Goal: Communication & Community: Answer question/provide support

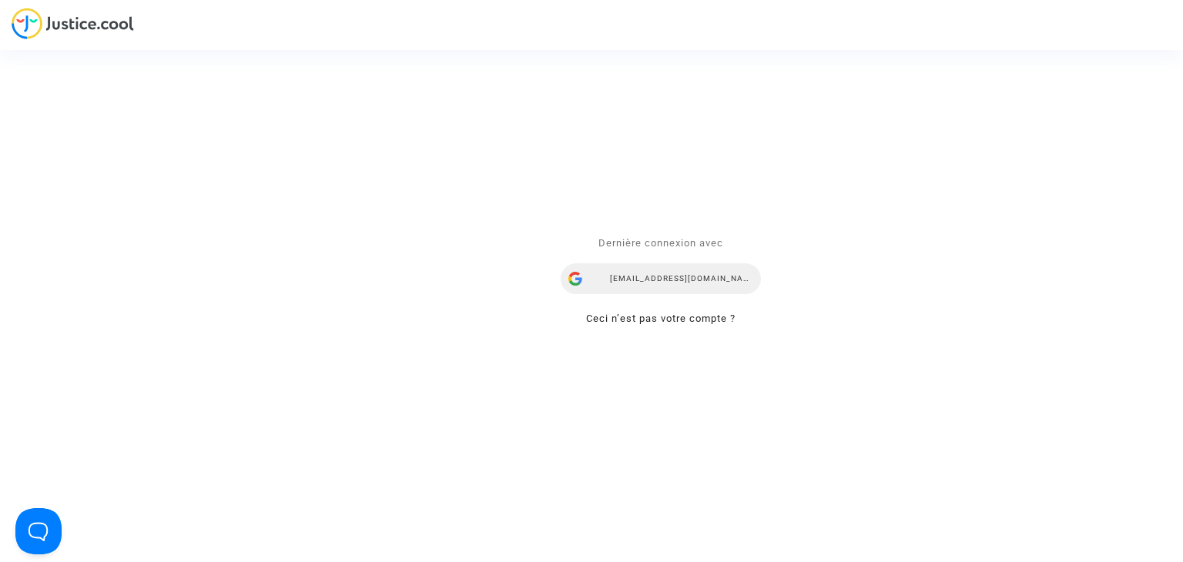
click at [669, 275] on div "mdetastes.avocat@gmail.com" at bounding box center [661, 279] width 200 height 31
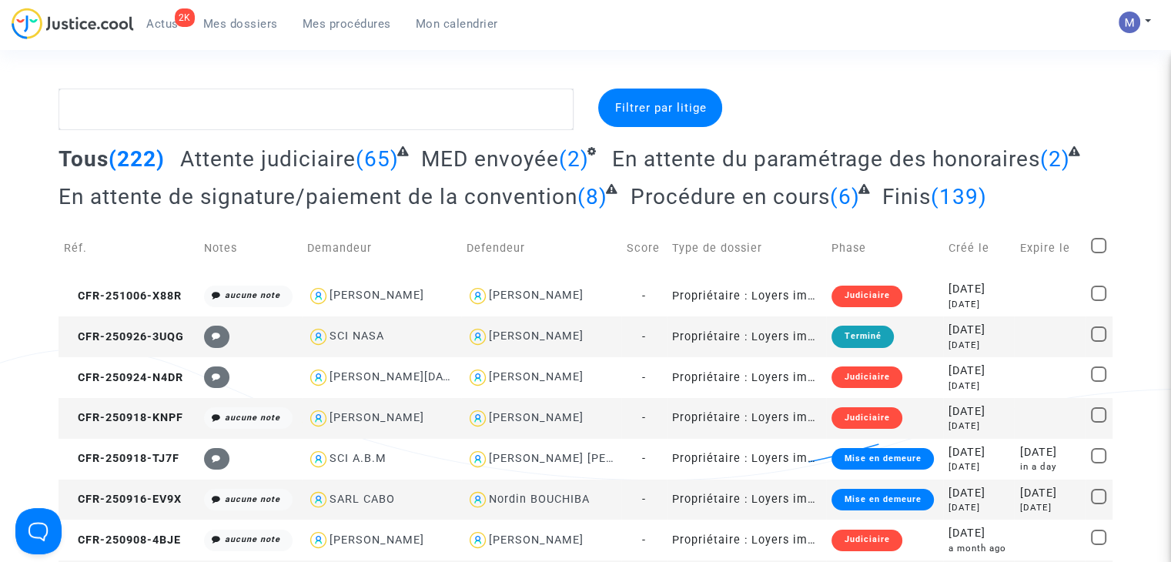
click at [266, 161] on span "Attente judiciaire" at bounding box center [268, 158] width 176 height 25
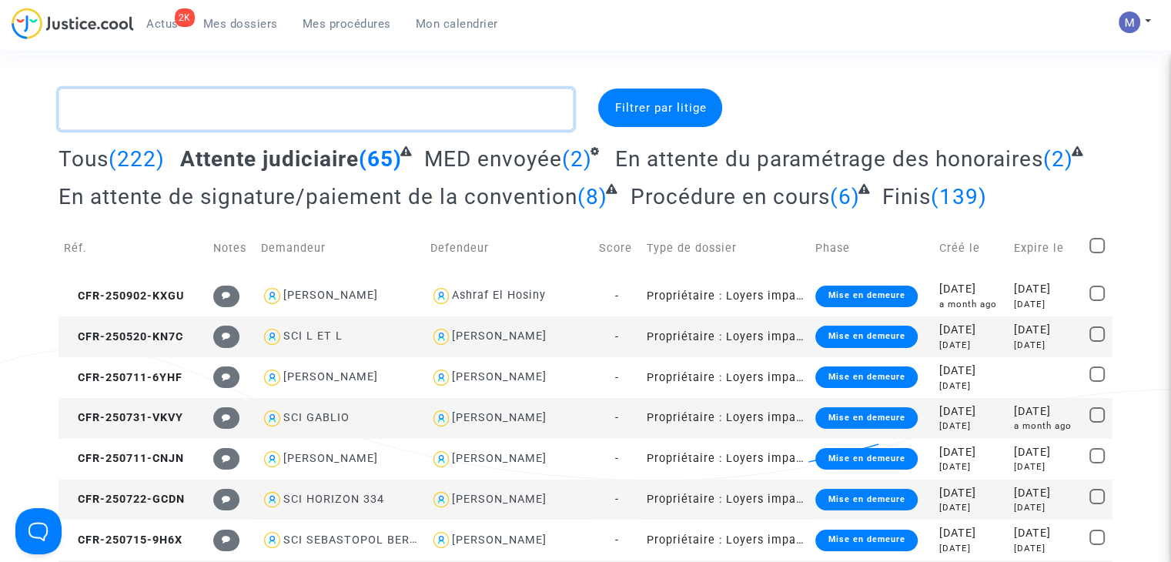
click at [271, 122] on textarea at bounding box center [316, 110] width 515 height 42
type textarea "a"
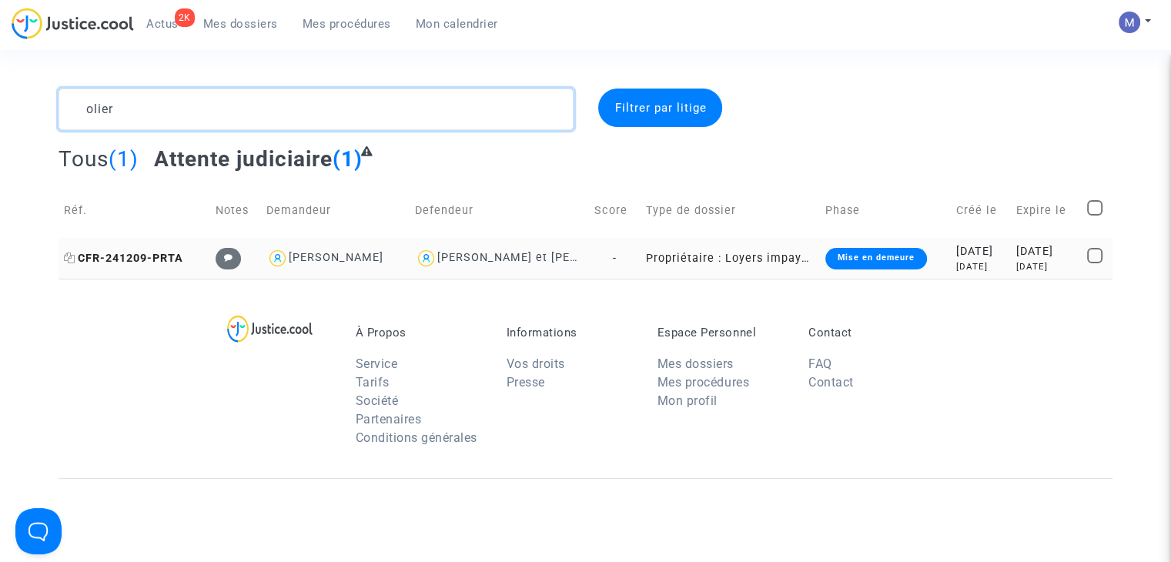
type textarea "olier"
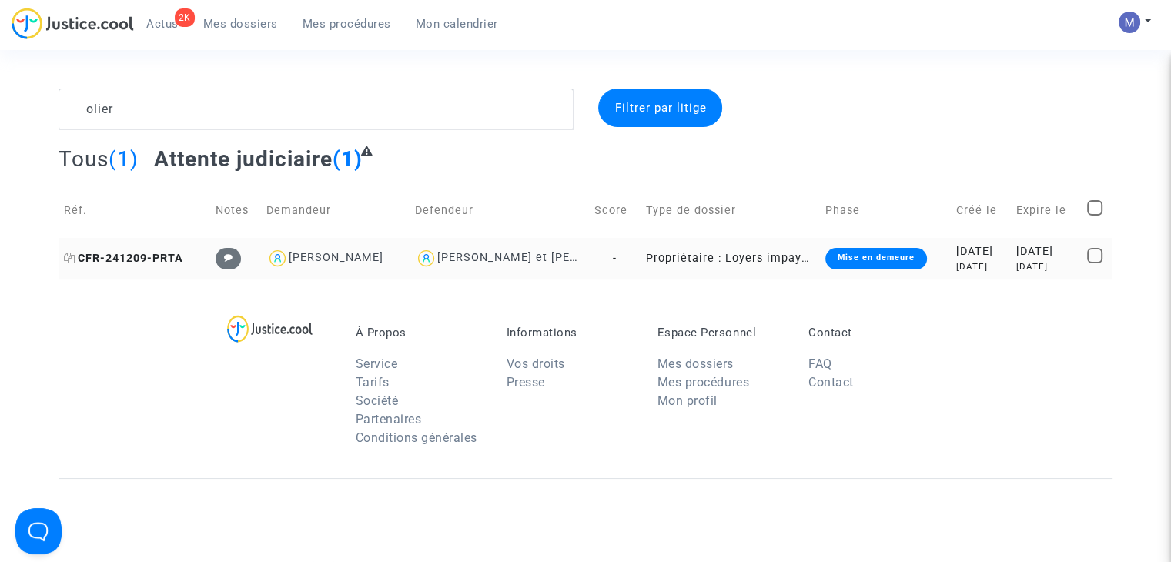
click at [142, 256] on span "CFR-241209-PRTA" at bounding box center [123, 258] width 119 height 13
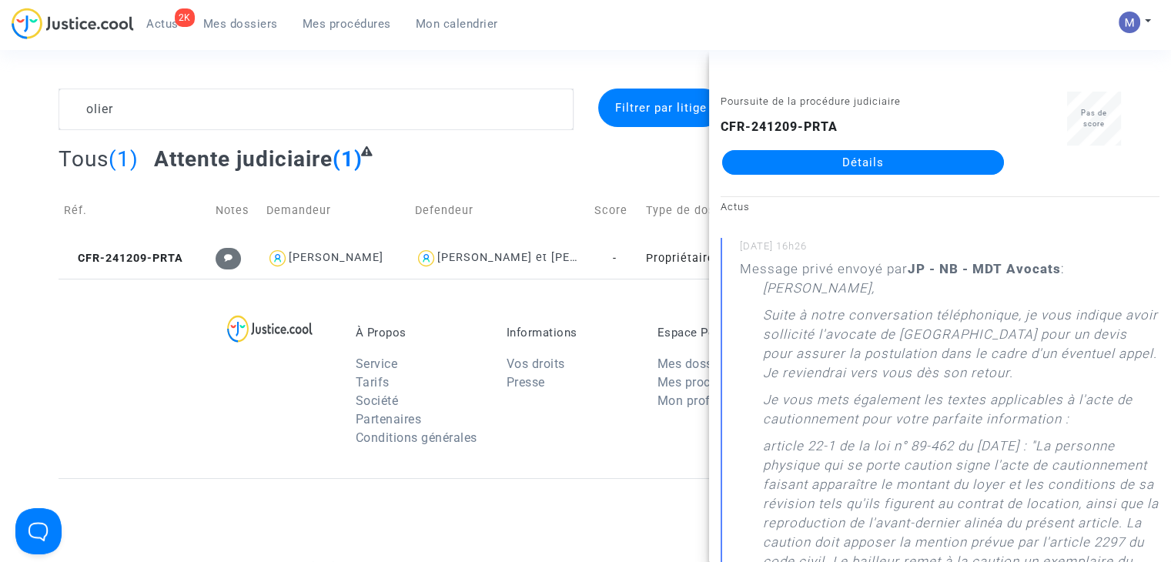
click at [800, 159] on link "Détails" at bounding box center [863, 162] width 282 height 25
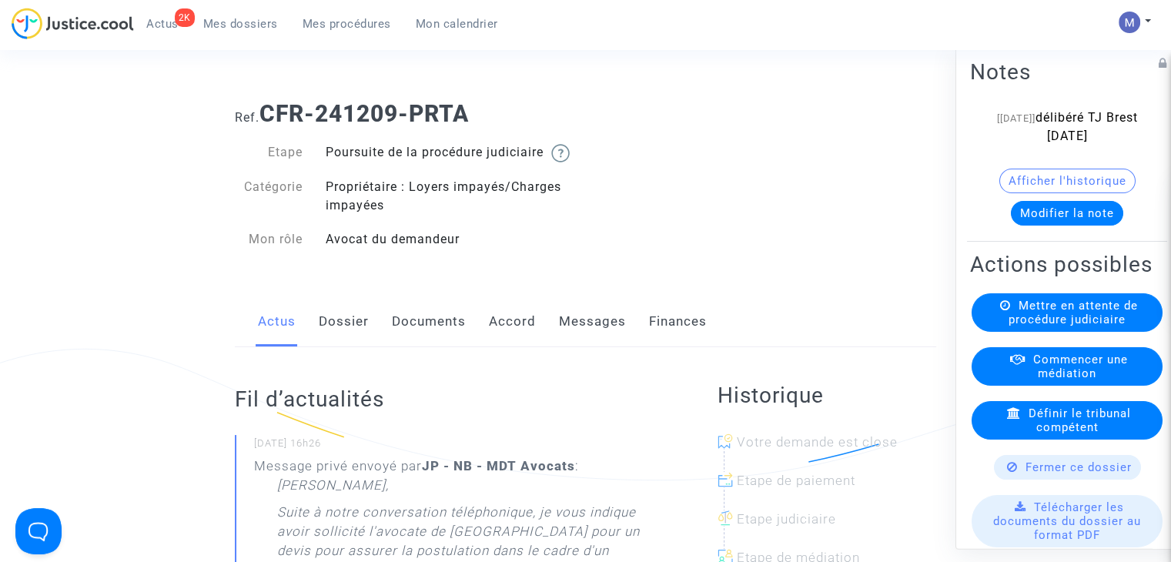
click at [579, 346] on link "Messages" at bounding box center [592, 321] width 67 height 51
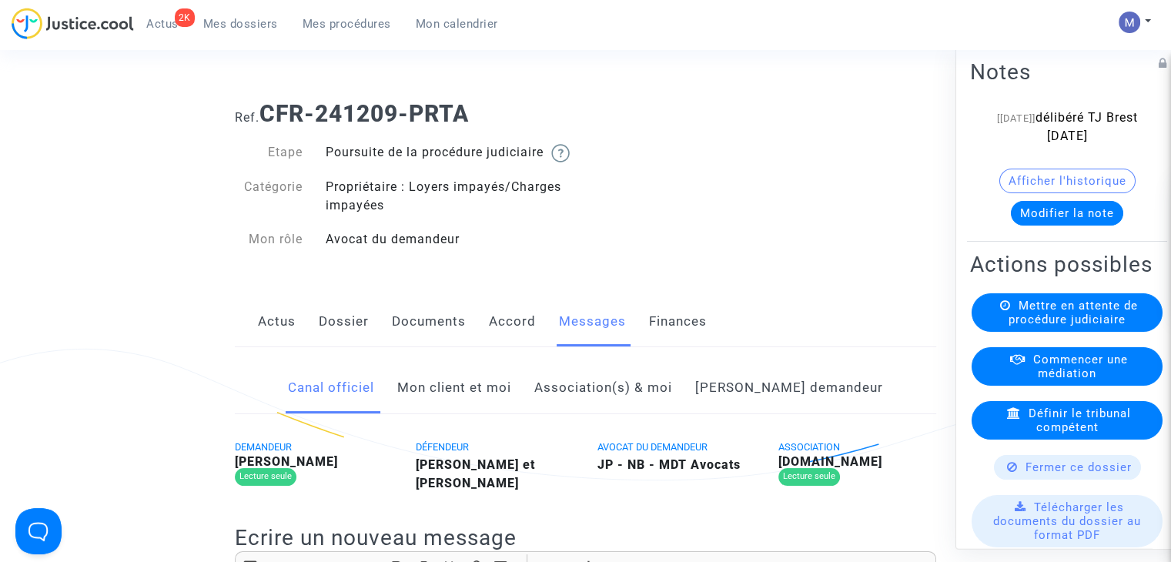
click at [504, 400] on link "Mon client et moi" at bounding box center [454, 388] width 114 height 51
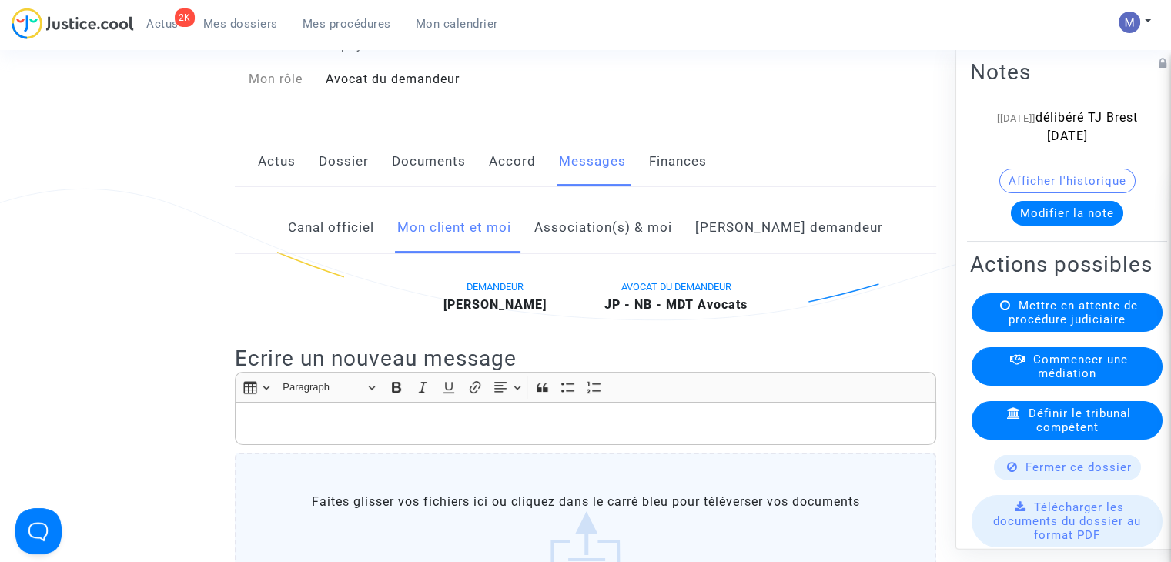
scroll to position [231, 0]
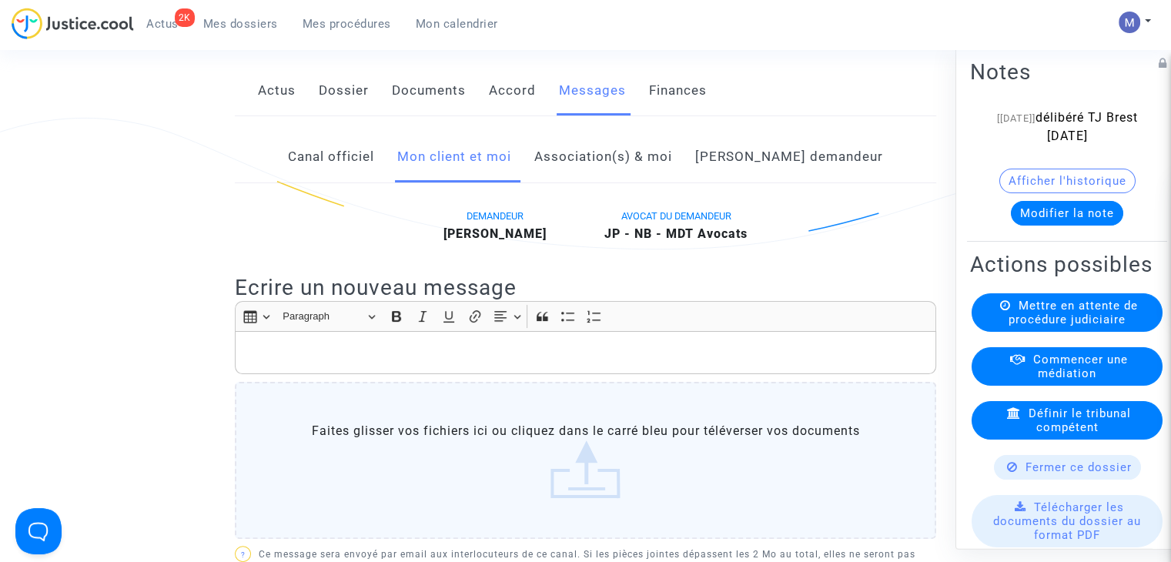
click at [267, 360] on div "Rich Text Editor, main" at bounding box center [586, 352] width 702 height 43
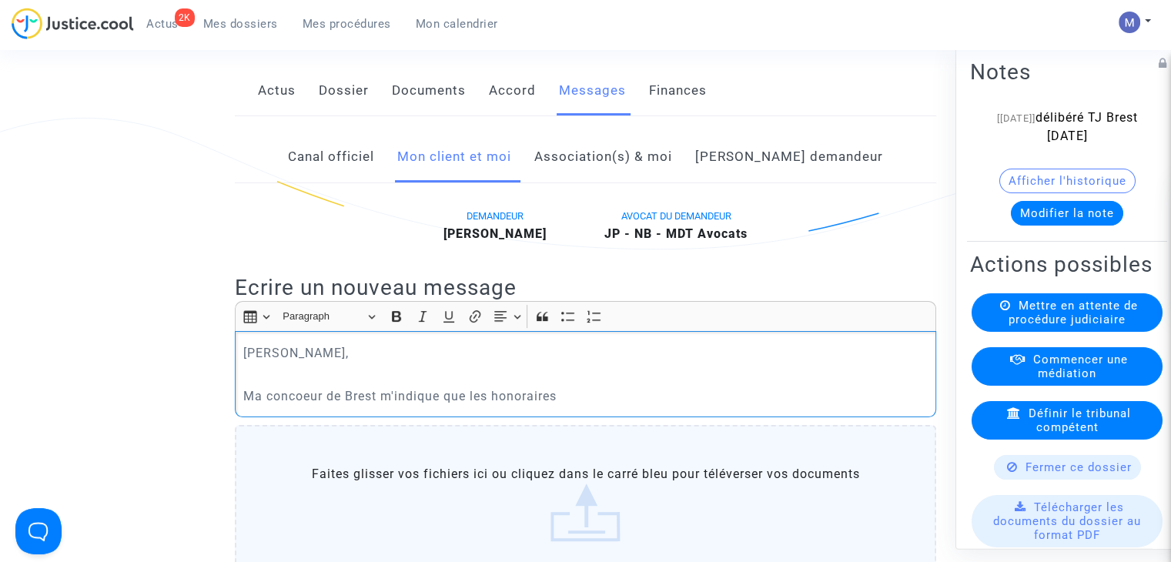
click at [293, 406] on p "Ma concoeur de Brest m'indique que les honoraires" at bounding box center [585, 396] width 685 height 19
click at [562, 406] on p "Ma consoeur de Brest m'indique que les honoraires" at bounding box center [585, 396] width 685 height 19
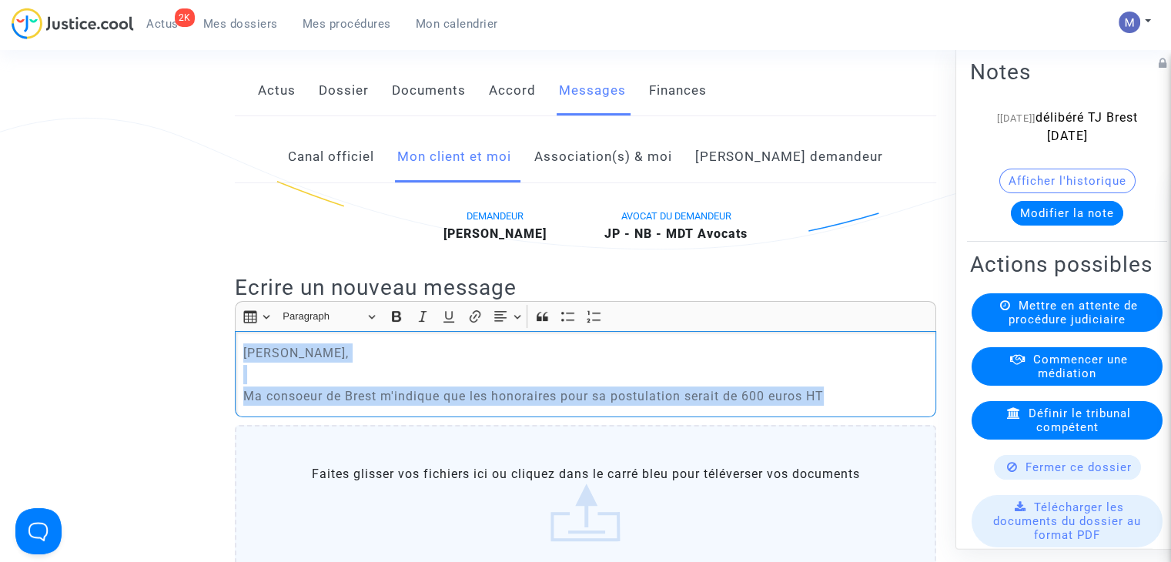
drag, startPoint x: 834, startPoint y: 429, endPoint x: 128, endPoint y: 352, distance: 710.3
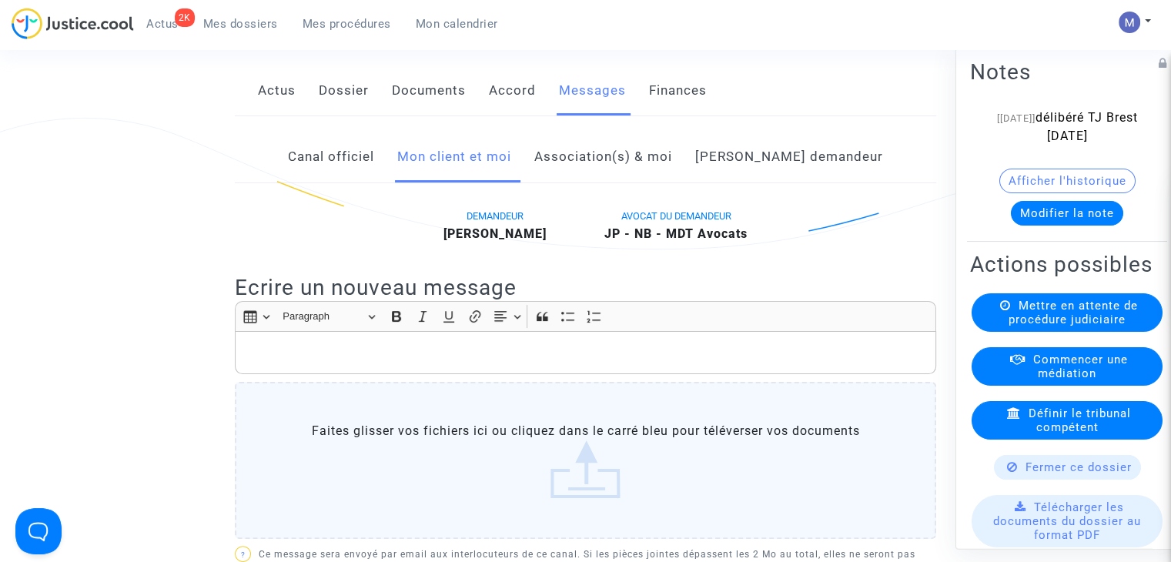
drag, startPoint x: 229, startPoint y: 28, endPoint x: 276, endPoint y: 13, distance: 48.7
click at [229, 28] on span "Mes dossiers" at bounding box center [240, 24] width 75 height 14
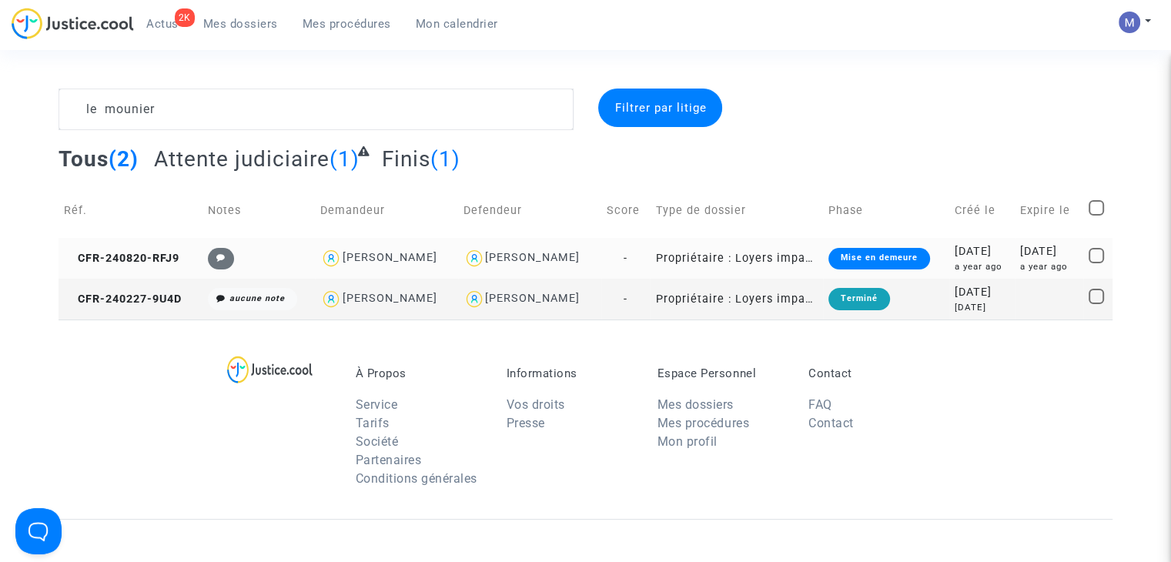
type textarea "le mounier"
click at [170, 266] on td "CFR-240820-RFJ9" at bounding box center [131, 258] width 144 height 41
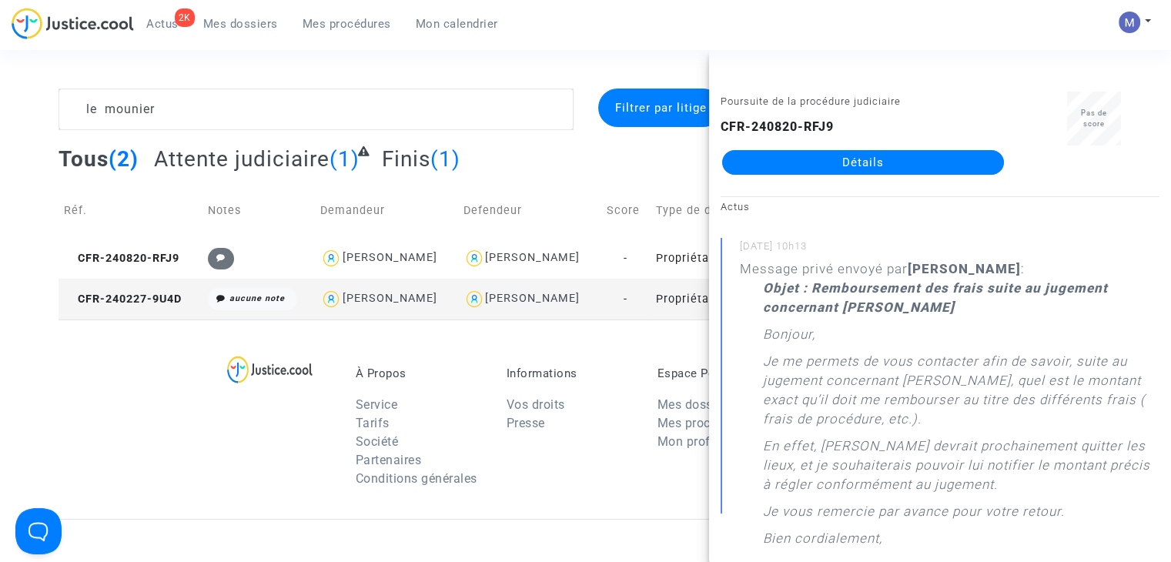
click at [912, 167] on link "Détails" at bounding box center [863, 162] width 282 height 25
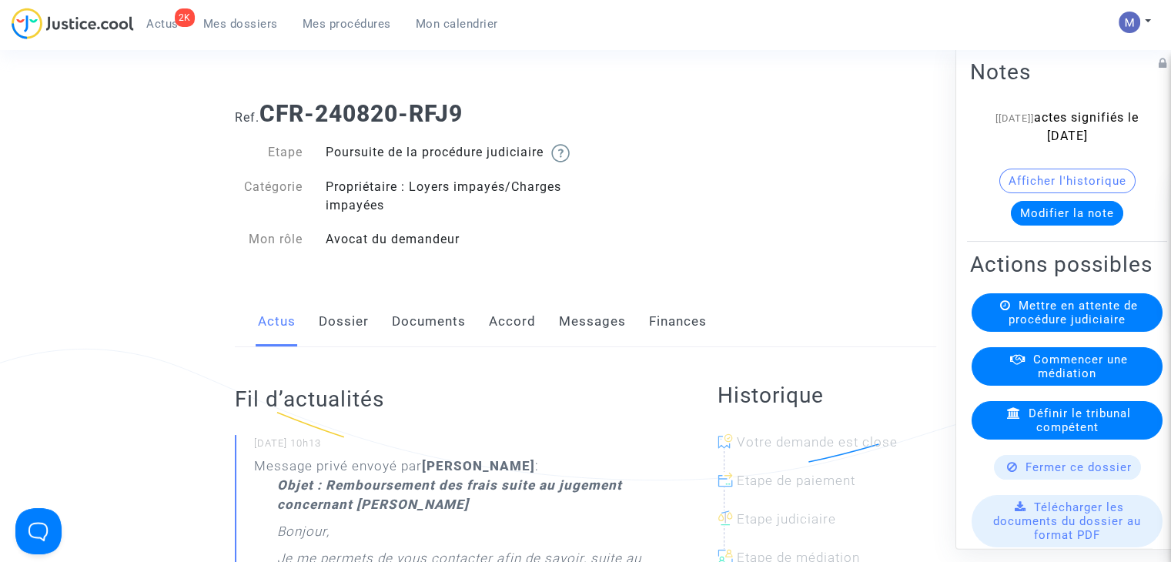
click at [585, 337] on link "Messages" at bounding box center [592, 321] width 67 height 51
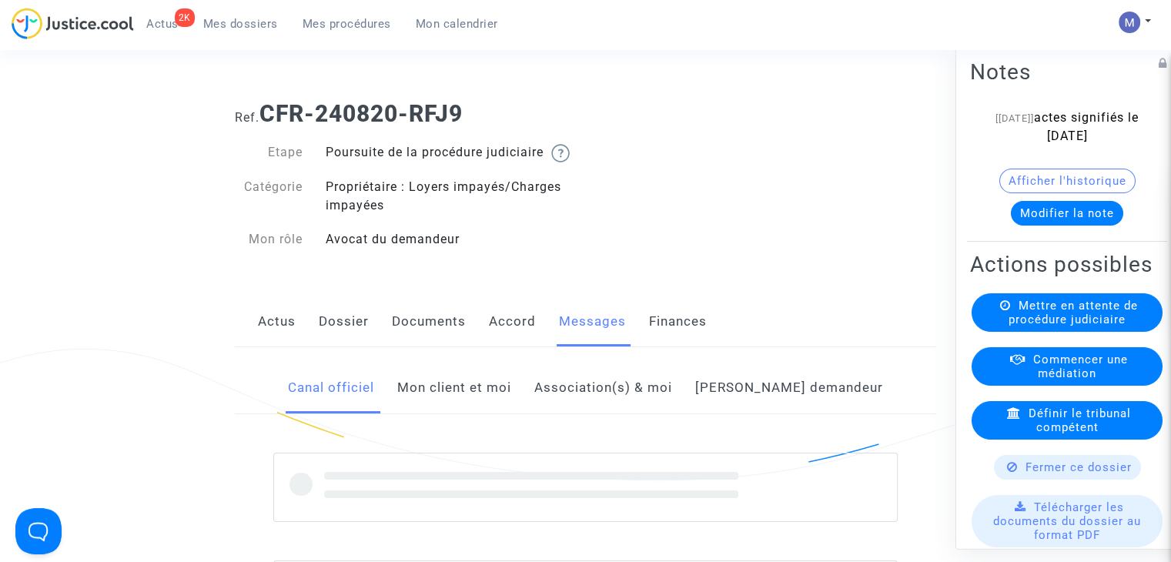
click at [488, 401] on link "Mon client et moi" at bounding box center [454, 388] width 114 height 51
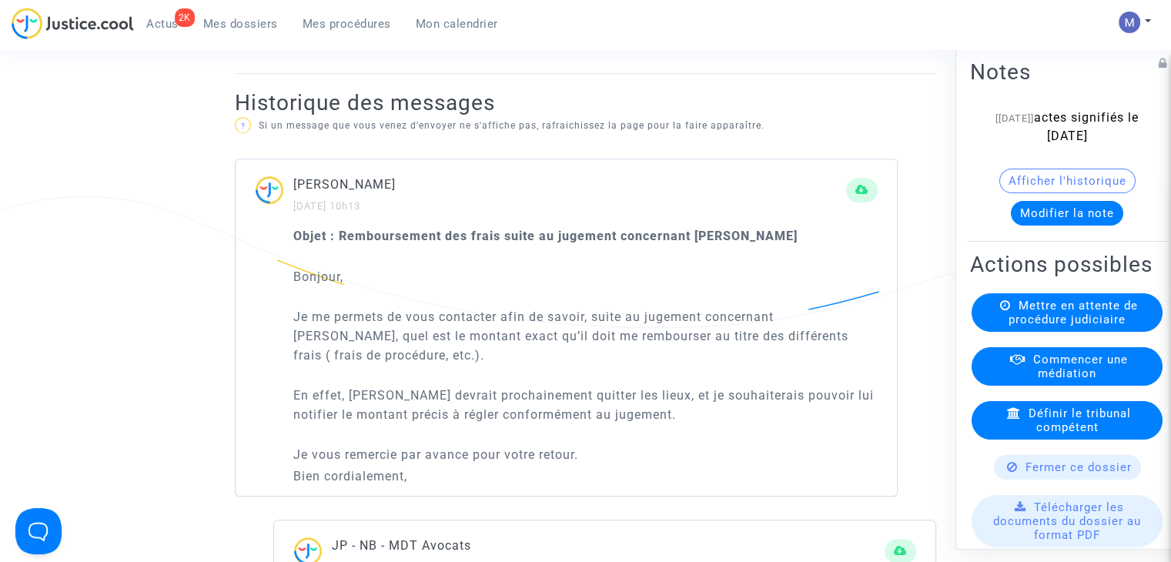
scroll to position [847, 0]
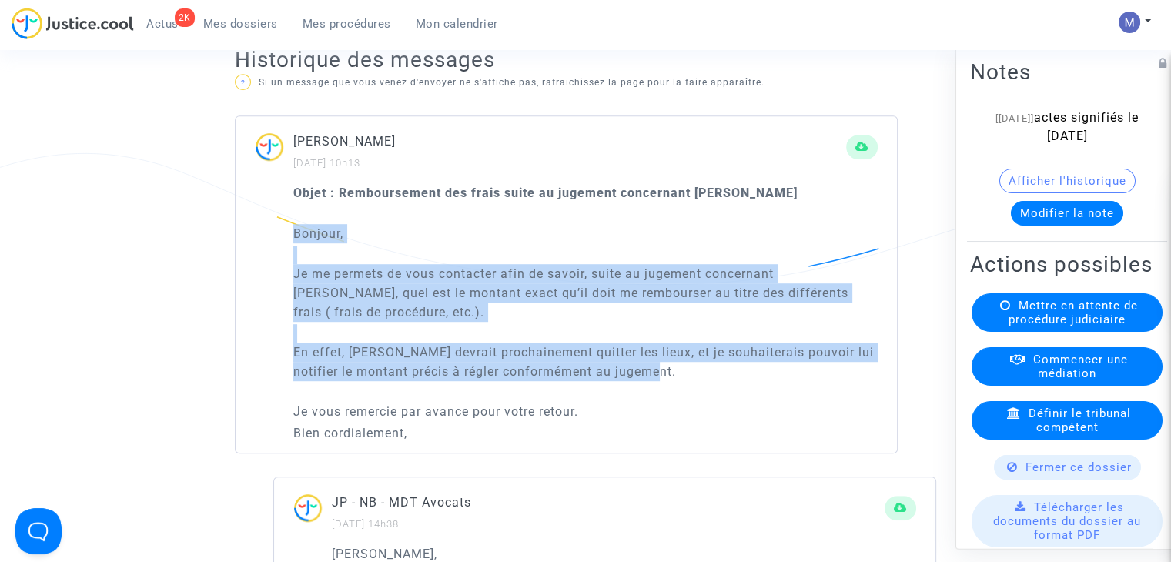
drag, startPoint x: 695, startPoint y: 390, endPoint x: 282, endPoint y: 256, distance: 434.4
click at [282, 256] on div "Objet : Remboursement des frais suite au jugement concernant [PERSON_NAME] Bonj…" at bounding box center [566, 318] width 661 height 270
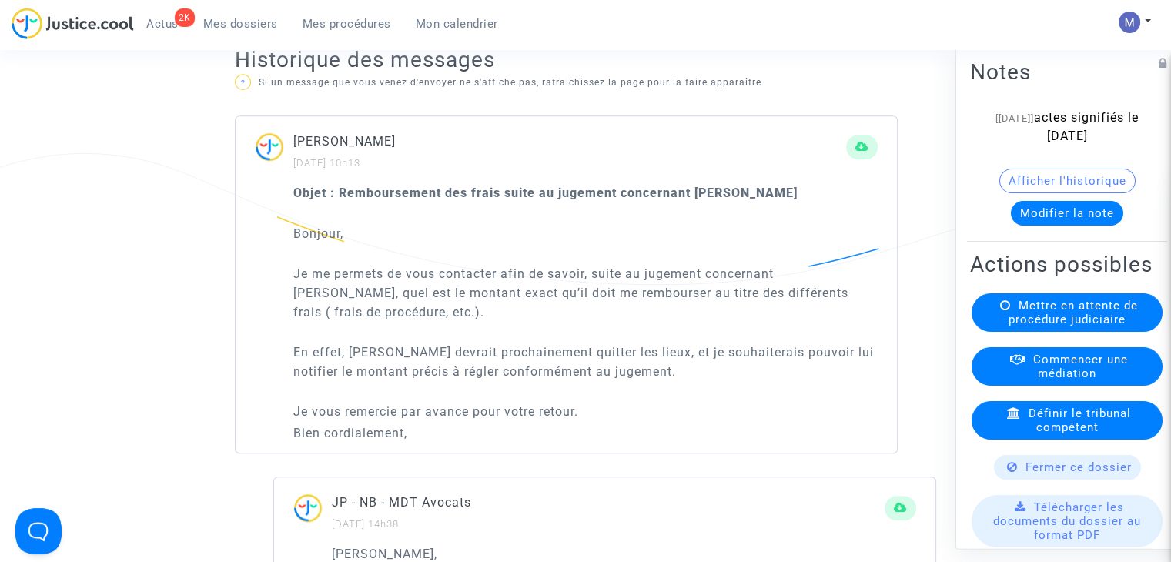
click at [417, 443] on p "Bien cordialement," at bounding box center [585, 433] width 584 height 19
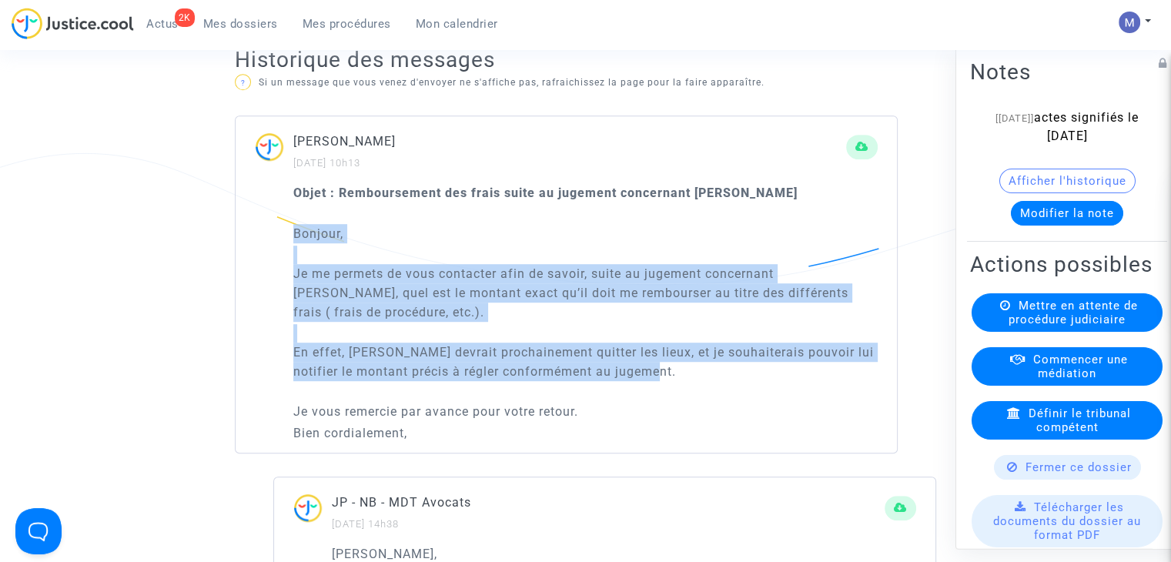
drag, startPoint x: 705, startPoint y: 392, endPoint x: 277, endPoint y: 256, distance: 449.3
click at [277, 256] on div "Objet : Remboursement des frais suite au jugement concernant [PERSON_NAME] Bonj…" at bounding box center [566, 318] width 661 height 270
copy div "Bonjour, Je me permets de vous contacter afin de savoir, suite au jugement conc…"
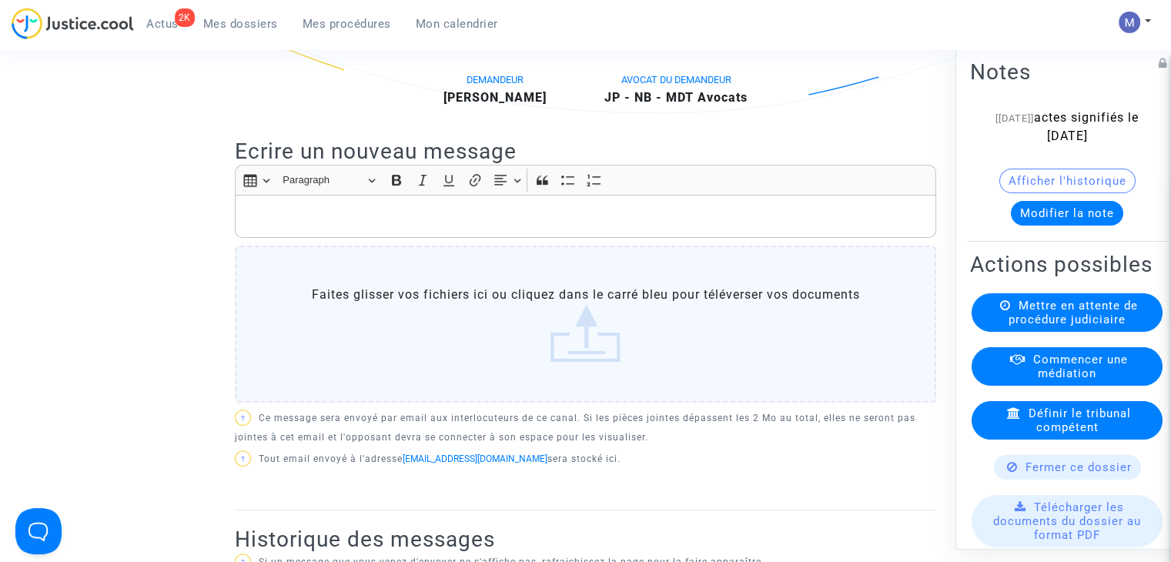
scroll to position [231, 0]
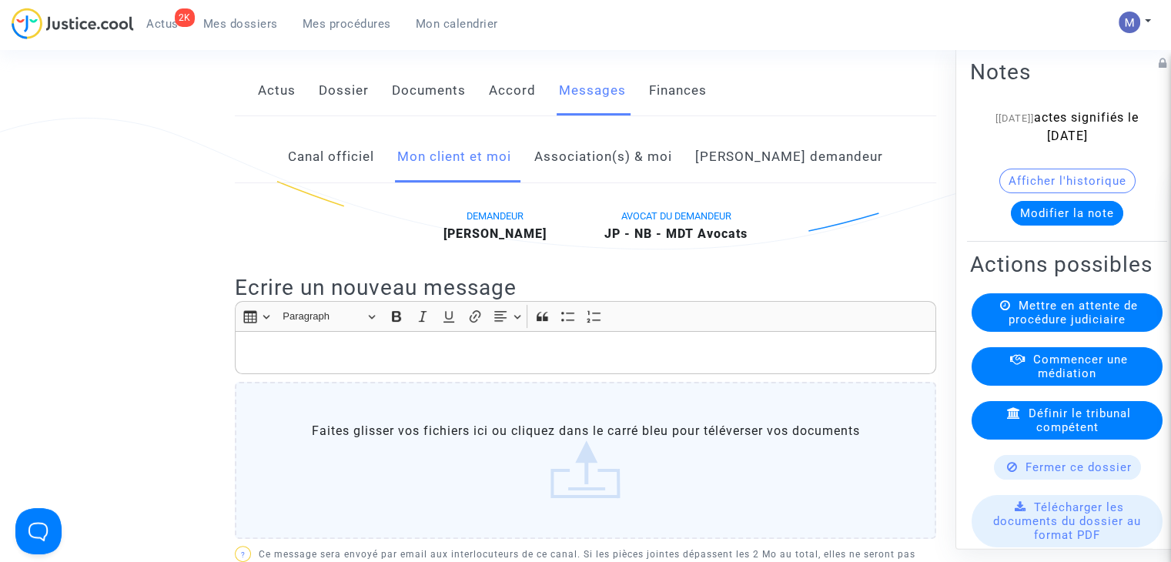
click at [276, 361] on p "Rich Text Editor, main" at bounding box center [585, 352] width 685 height 19
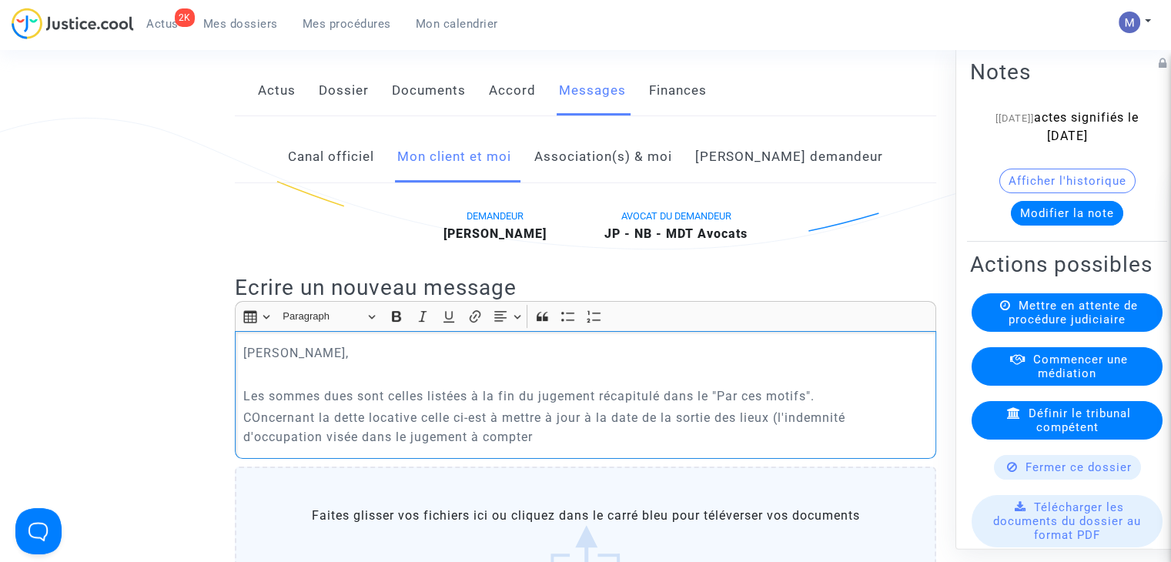
click at [262, 434] on p "COncernant la dette locative celle ci-est à mettre à jour à la date de la sorti…" at bounding box center [585, 427] width 685 height 39
drag, startPoint x: 779, startPoint y: 435, endPoint x: 789, endPoint y: 452, distance: 19.7
click at [789, 447] on p "Concernant la dette locative celle ci-est à mettre à jour à la date de la sorti…" at bounding box center [585, 427] width 685 height 39
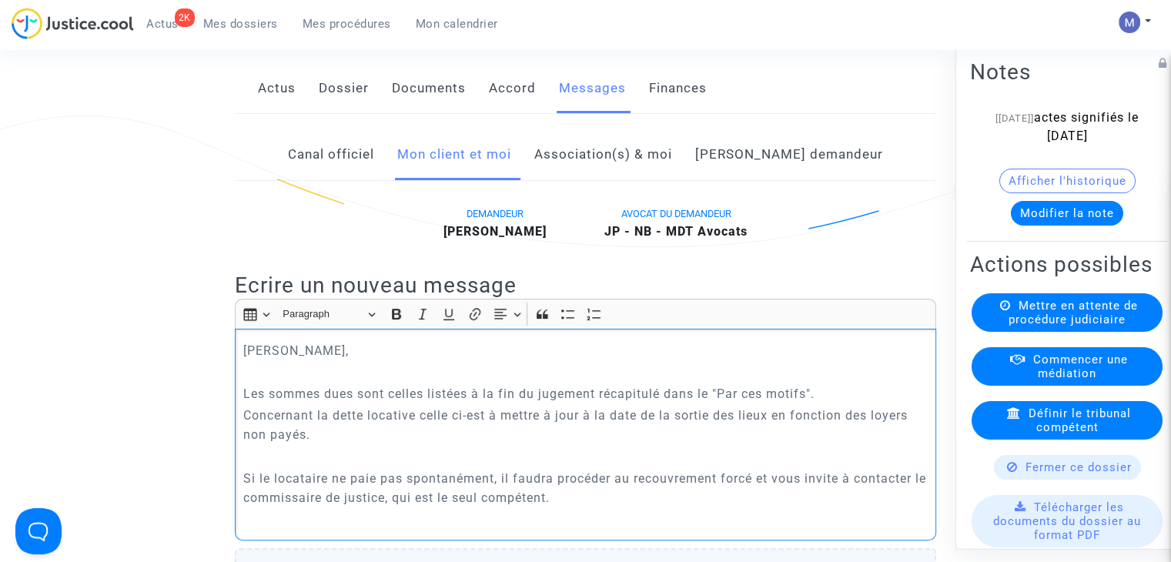
scroll to position [255, 0]
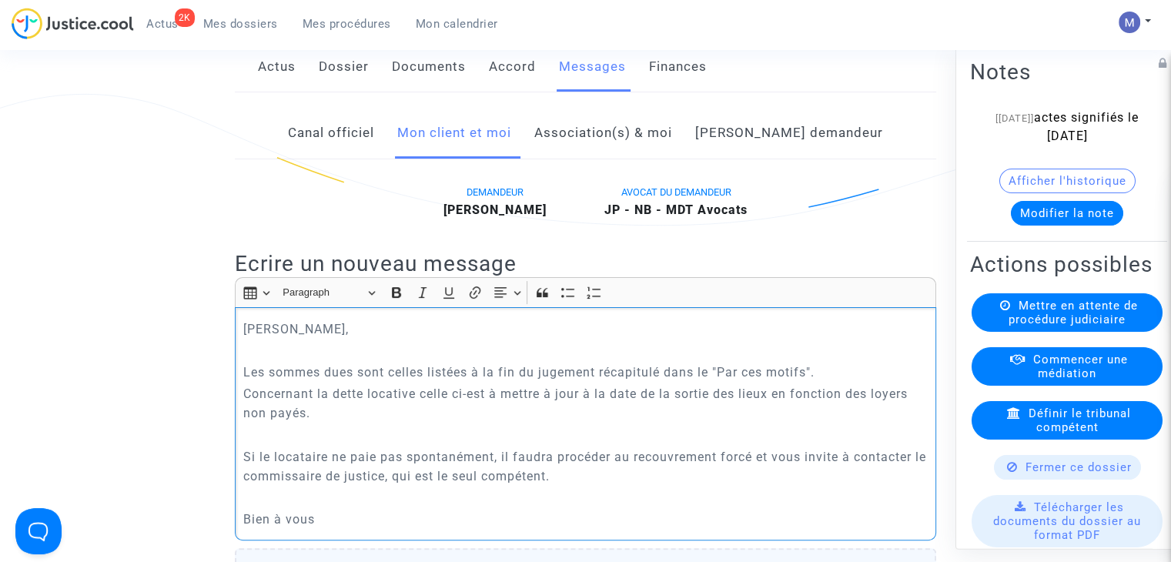
click at [357, 382] on p "Les sommes dues sont celles listées à la fin du jugement récapitulé dans le "Pa…" at bounding box center [585, 372] width 685 height 19
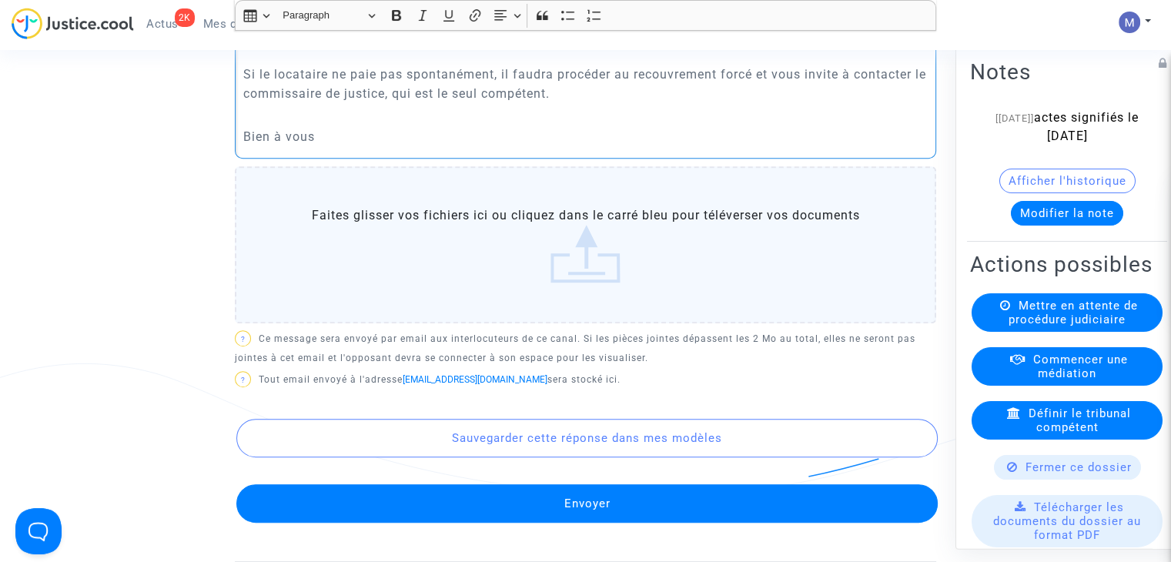
scroll to position [640, 0]
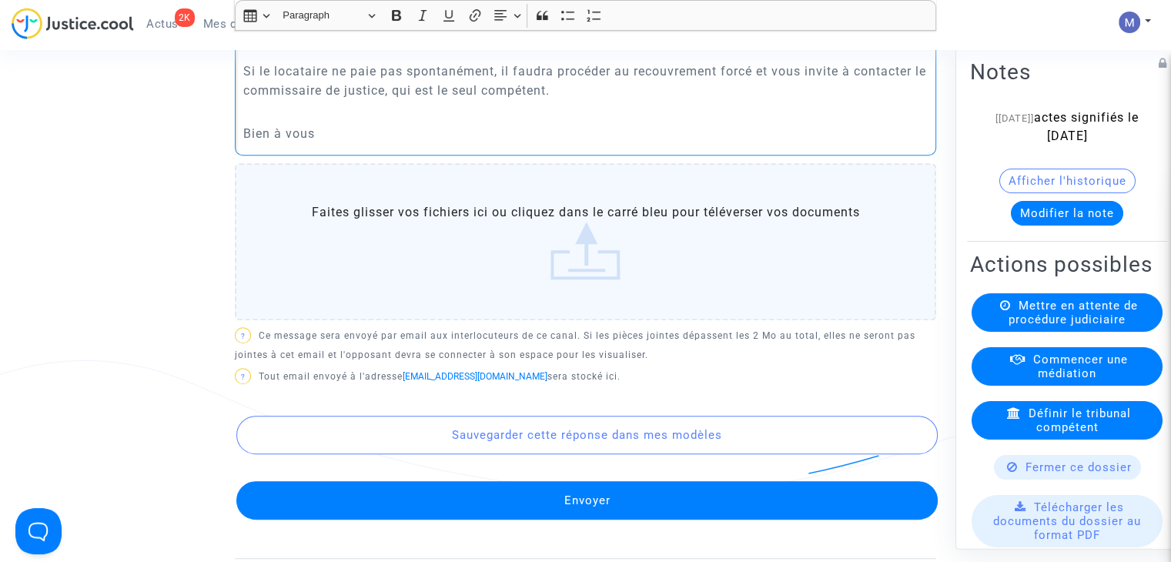
click at [598, 281] on label "Faites glisser vos fichiers ici ou cliquez dans le carré bleu pour téléverser v…" at bounding box center [586, 241] width 702 height 157
click at [0, 0] on input "Faites glisser vos fichiers ici ou cliquez dans le carré bleu pour téléverser v…" at bounding box center [0, 0] width 0 height 0
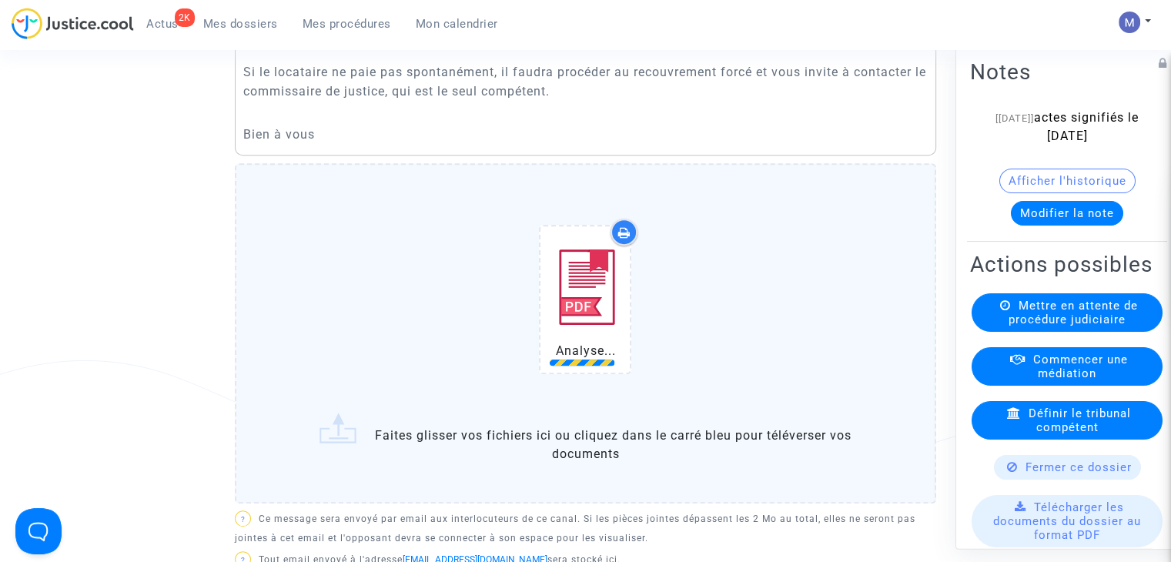
scroll to position [717, 0]
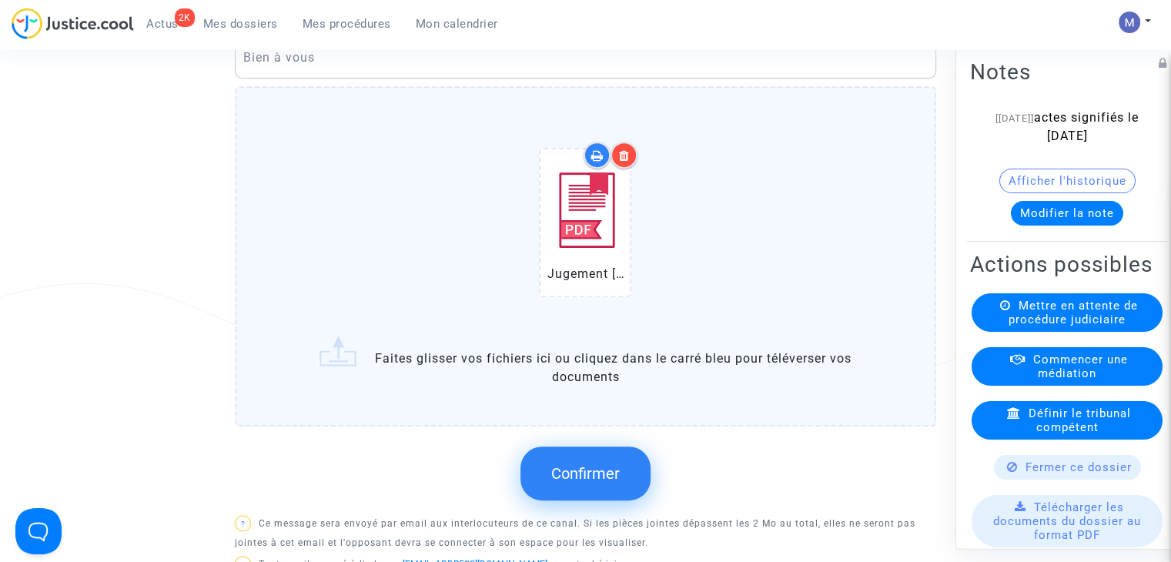
click at [1041, 193] on button "Afficher l'historique" at bounding box center [1068, 181] width 136 height 25
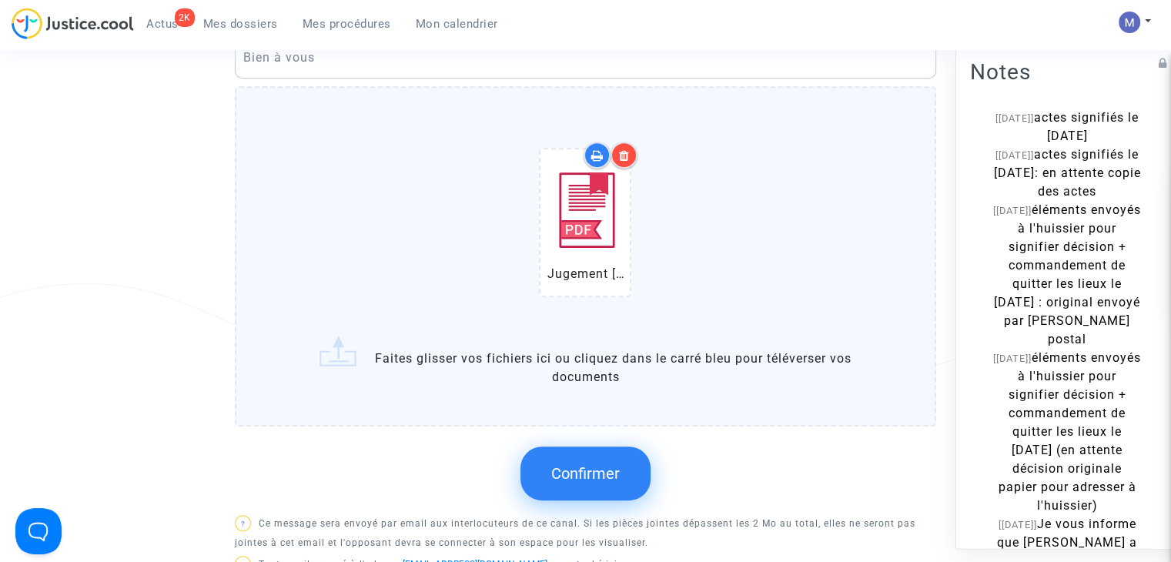
scroll to position [77, 0]
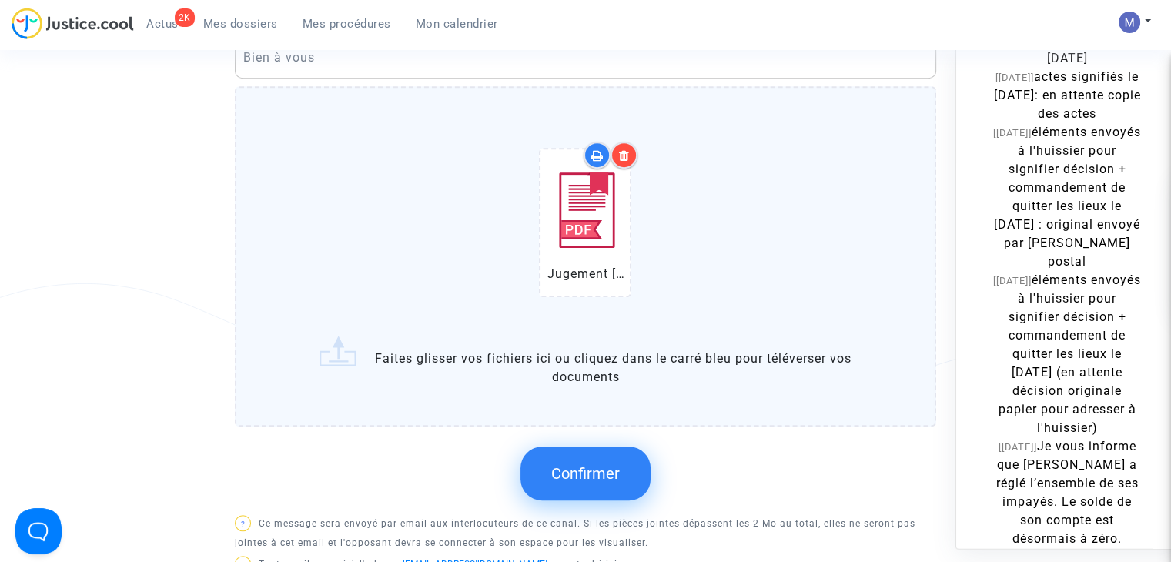
click at [573, 483] on span "Confirmer" at bounding box center [585, 473] width 69 height 18
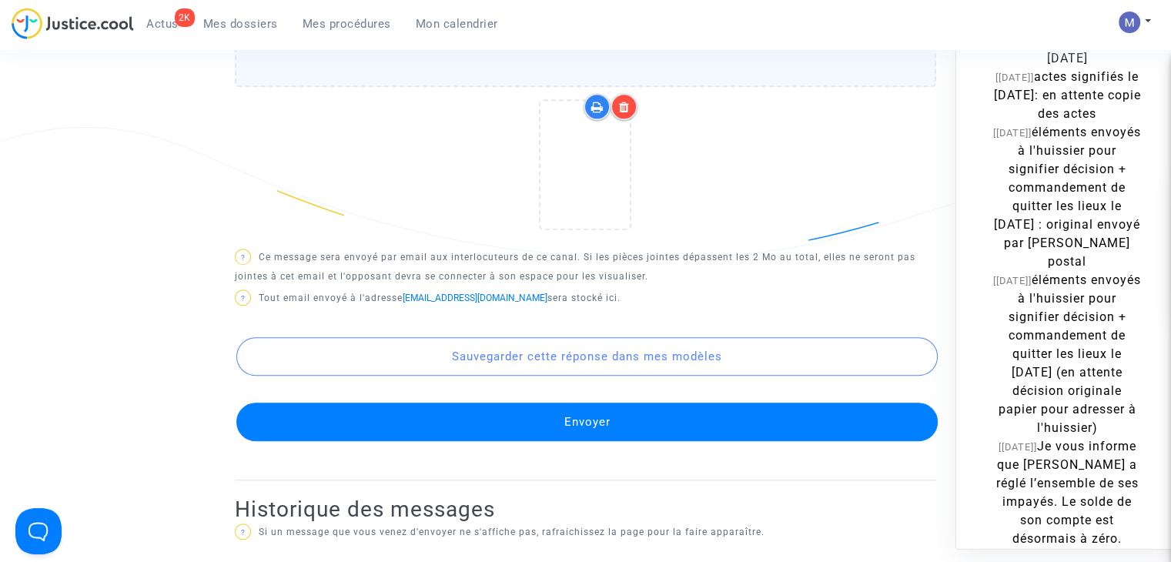
scroll to position [948, 0]
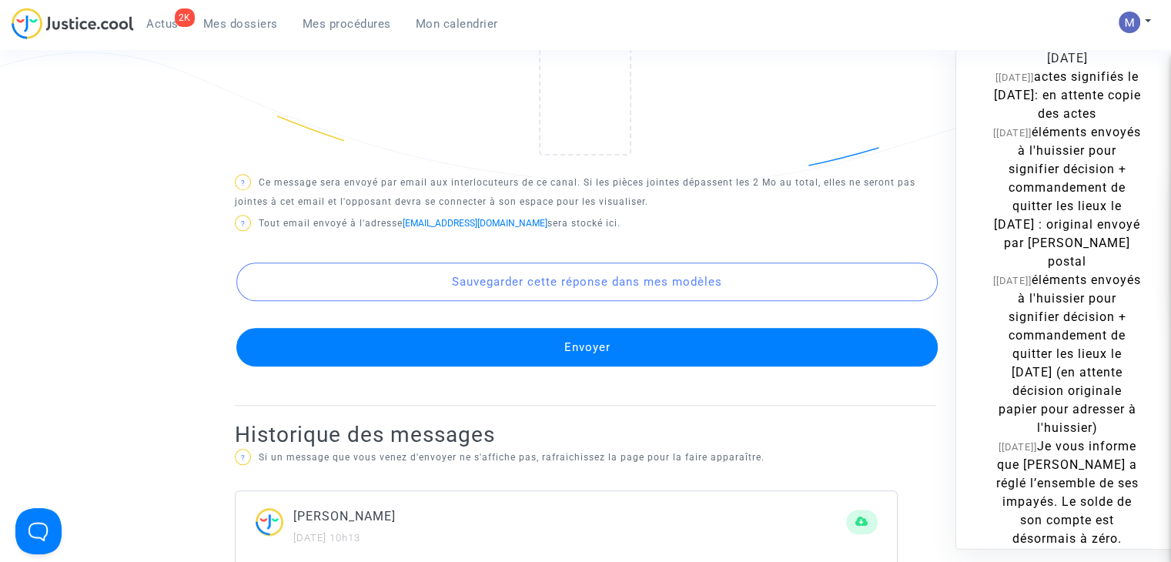
click at [596, 361] on button "Envoyer" at bounding box center [587, 347] width 702 height 39
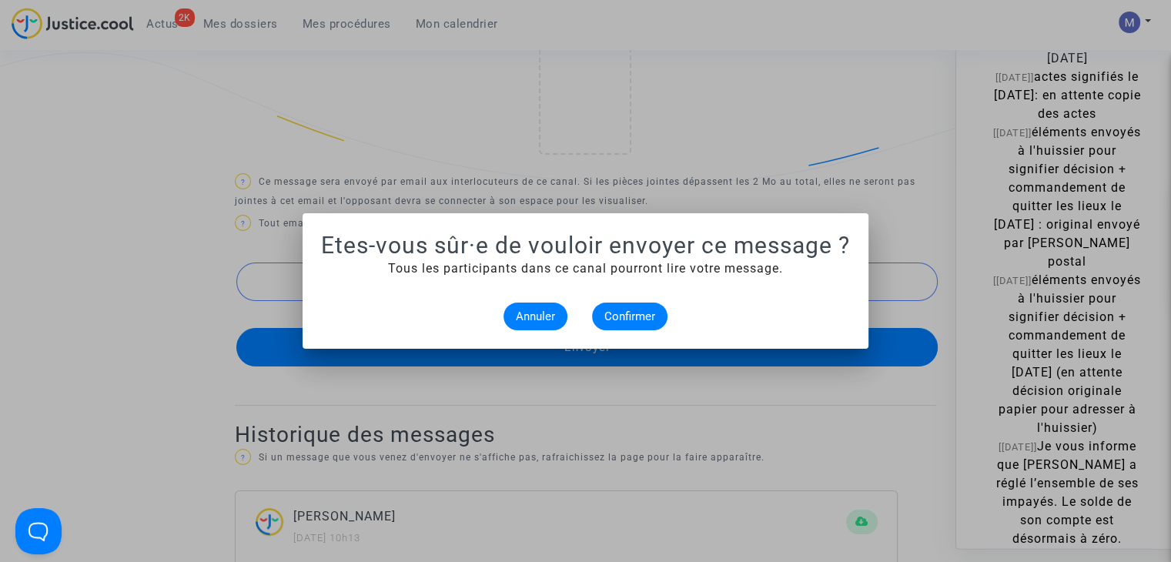
scroll to position [0, 0]
click at [635, 312] on span "Confirmer" at bounding box center [629, 317] width 51 height 14
